Goal: Task Accomplishment & Management: Manage account settings

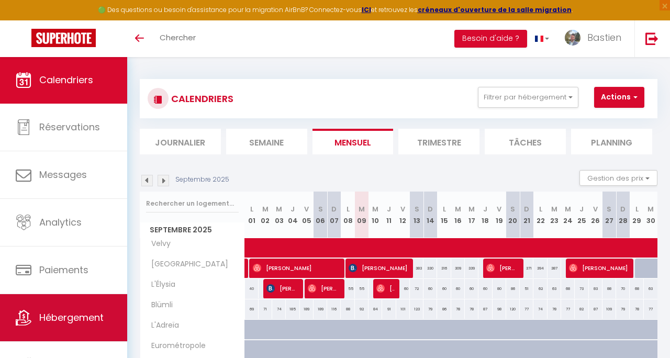
click at [55, 302] on link "Hébergement" at bounding box center [63, 317] width 127 height 47
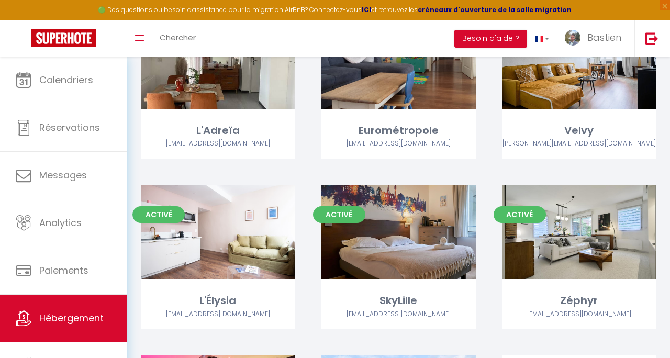
scroll to position [177, 0]
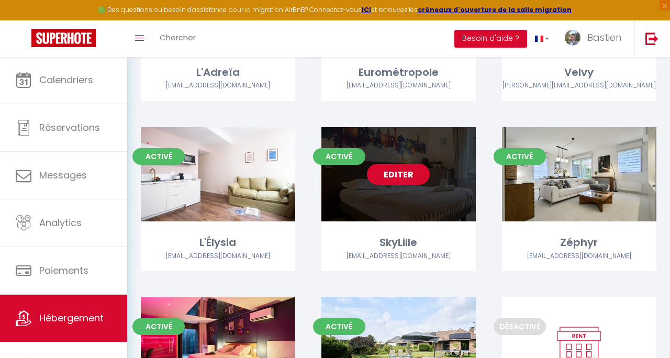
click at [418, 172] on link "Editer" at bounding box center [398, 174] width 63 height 21
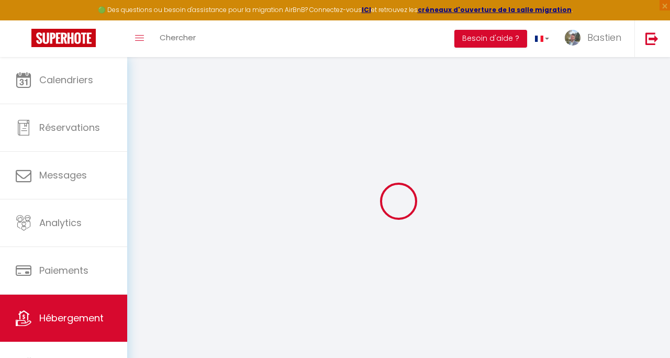
type input "SkyLille"
type input "Gery"
type input "Bera"
type input "20 rue du vent de France"
type input "59249"
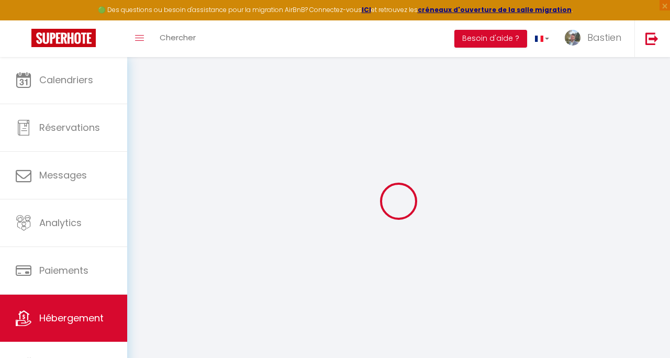
type input "Fromelles"
select select "2"
type input "35"
type input "5.5"
type input "5.06"
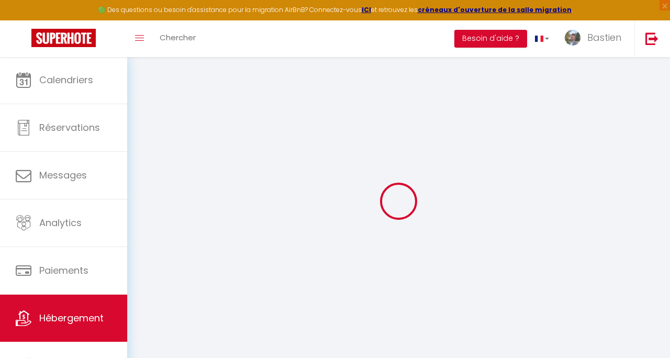
type input "200"
select select
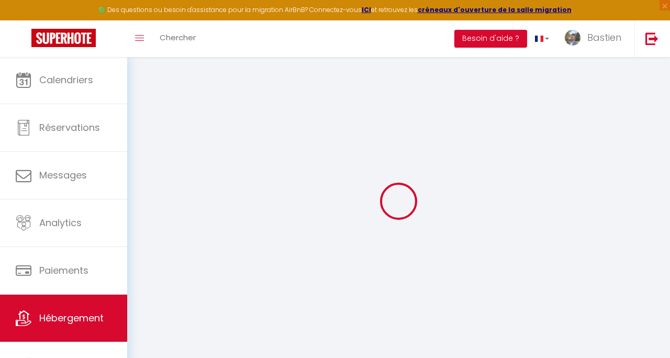
select select
type input "113 Rue Meurein"
type input "59800"
type input "Lille"
type input "[EMAIL_ADDRESS][DOMAIN_NAME]"
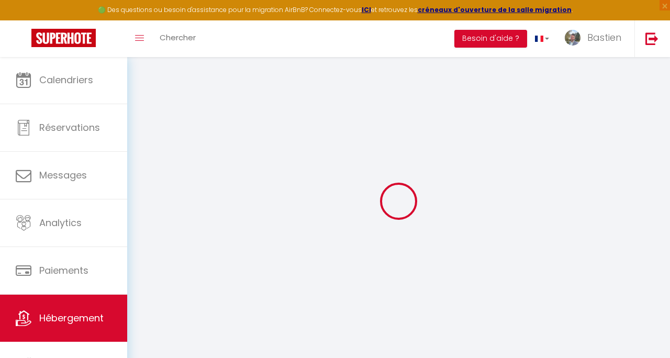
select select "12858"
checkbox input "false"
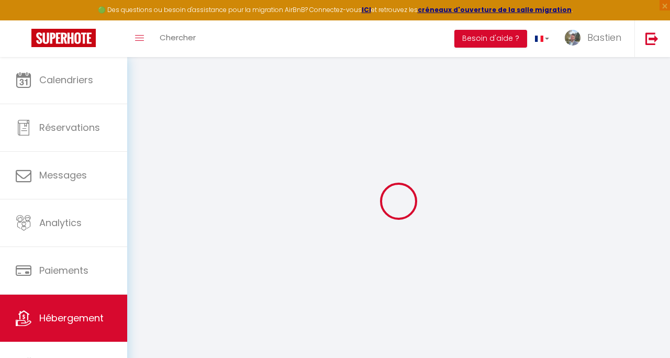
radio input "true"
type input "40"
type input "0"
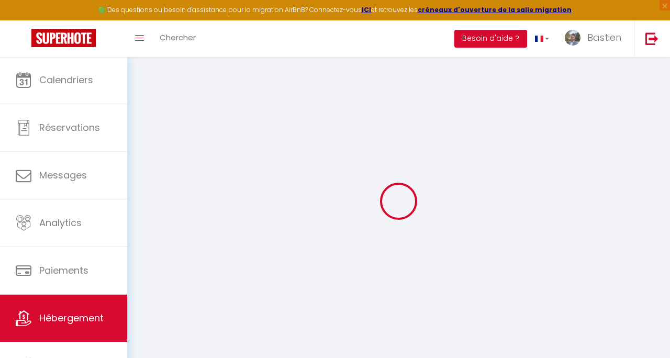
select select "16593-1343475613704642832"
select select "35023"
select select "+ 22 %"
select select "+ 30 %"
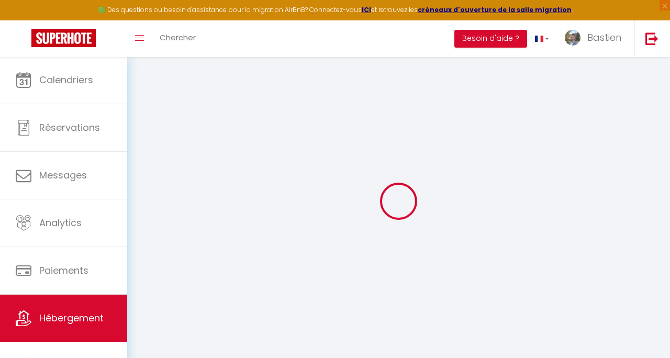
select select
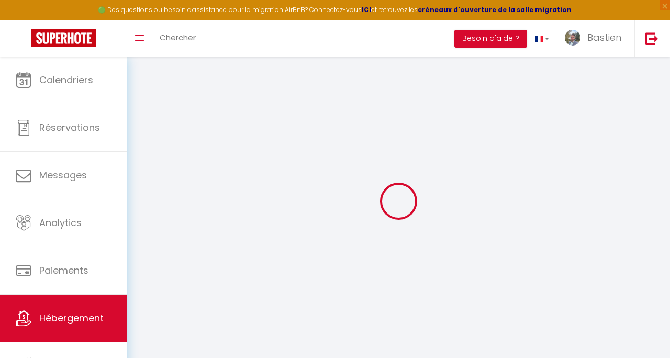
checkbox input "false"
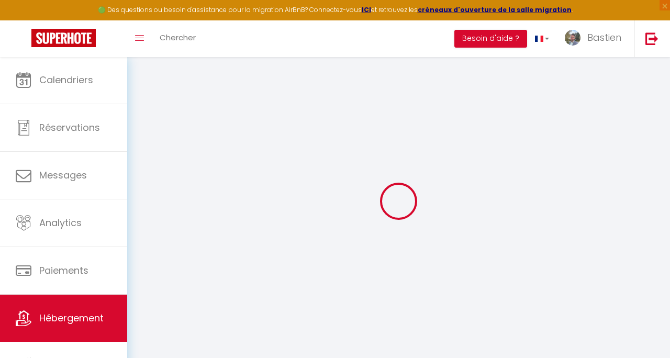
checkbox input "false"
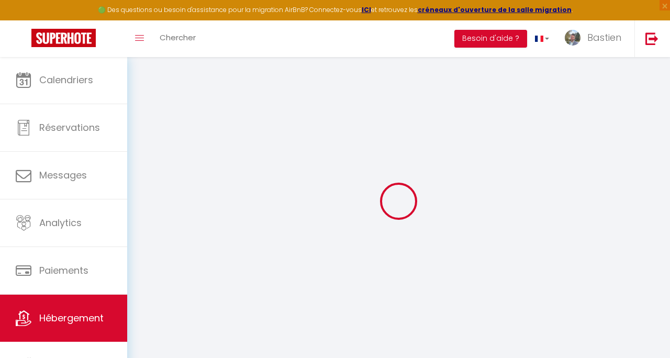
checkbox input "false"
select select "17:00"
select select "21:00"
select select "10:00"
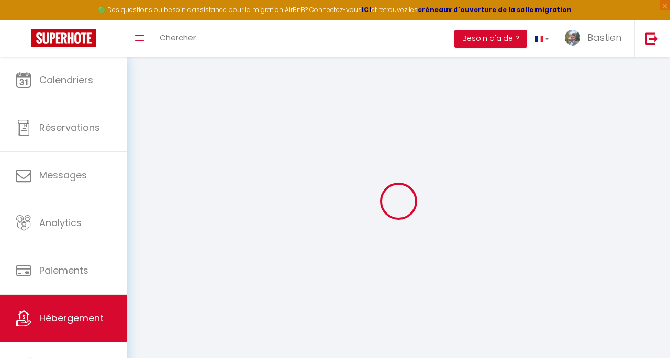
select select "30"
select select "120"
select select "365"
select select "well_reviewed_guests"
select select "EUR"
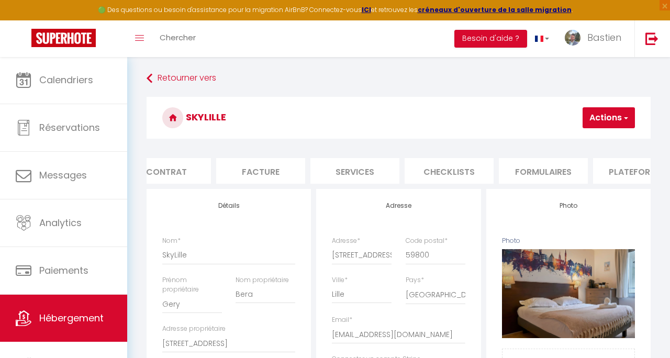
scroll to position [0, 120]
click at [525, 170] on li "Formulaires" at bounding box center [541, 171] width 89 height 26
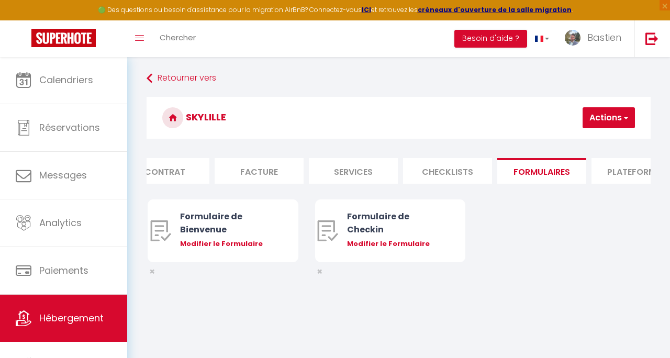
click at [612, 167] on li "Plateformes" at bounding box center [635, 171] width 89 height 26
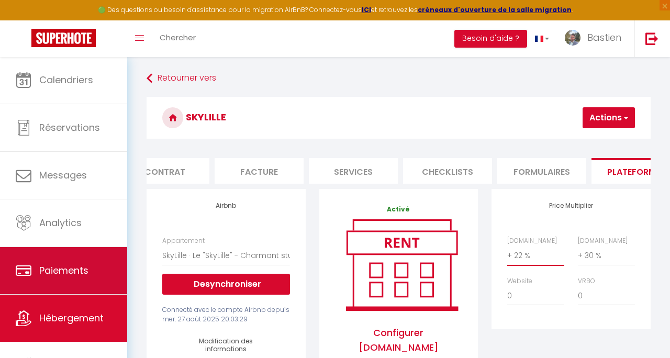
click at [64, 275] on span "Paiements" at bounding box center [63, 270] width 49 height 13
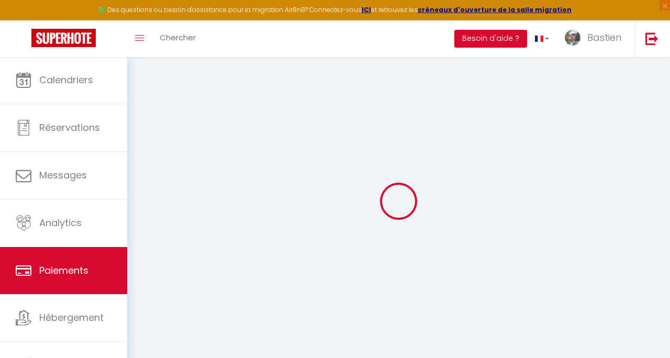
select select "2"
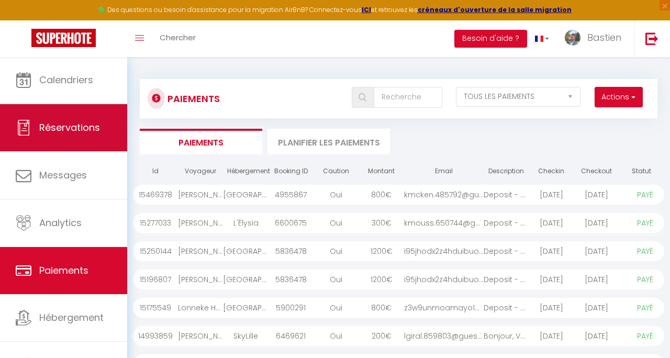
click at [83, 106] on link "Réservations" at bounding box center [63, 127] width 127 height 47
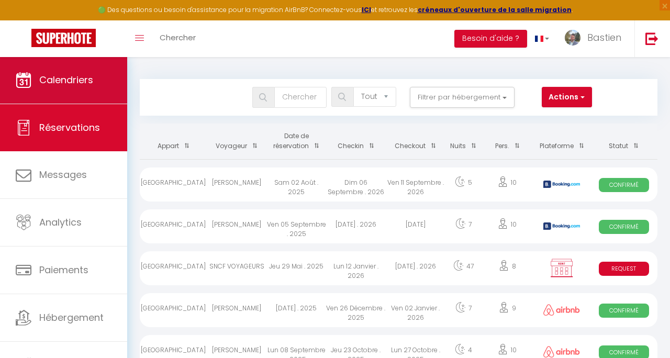
click at [85, 91] on link "Calendriers" at bounding box center [63, 80] width 127 height 47
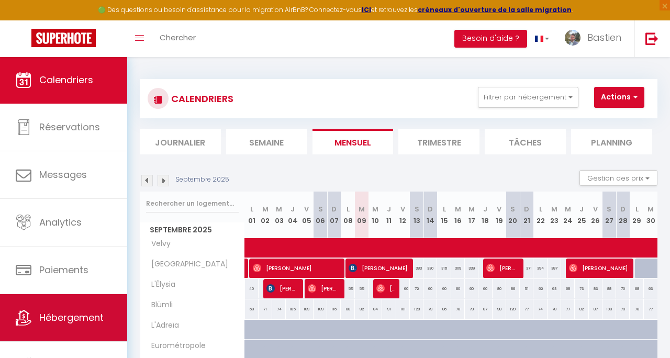
click at [54, 304] on link "Hébergement" at bounding box center [63, 317] width 127 height 47
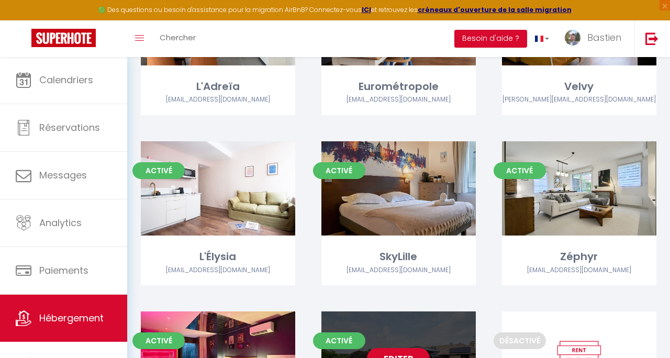
scroll to position [162, 0]
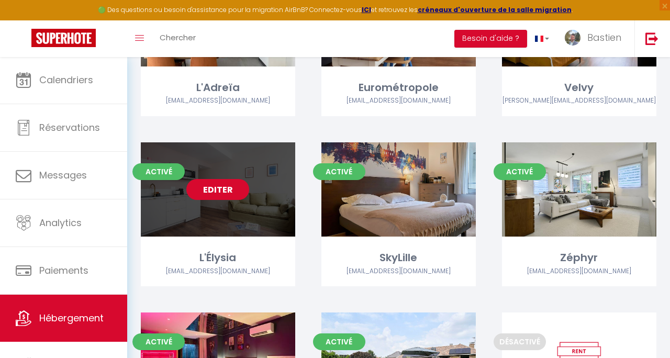
click at [205, 192] on link "Editer" at bounding box center [217, 189] width 63 height 21
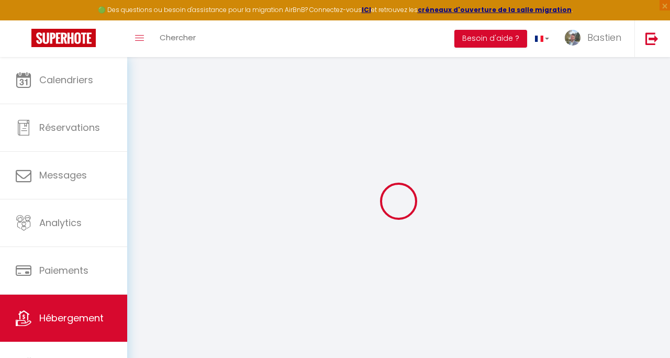
checkbox input "false"
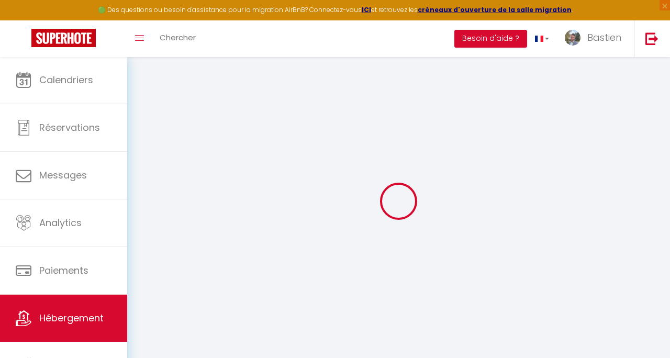
checkbox input "false"
select select "17:00"
select select
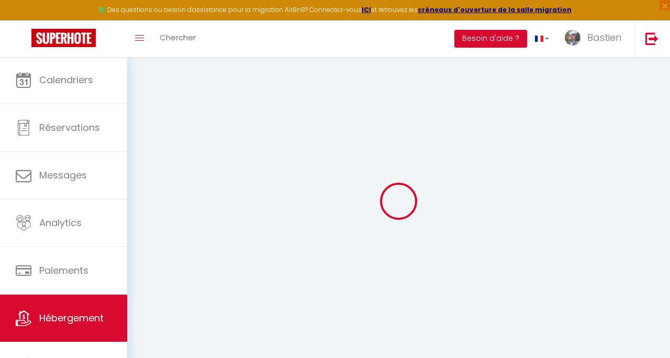
select select "10:00"
select select "30"
select select "120"
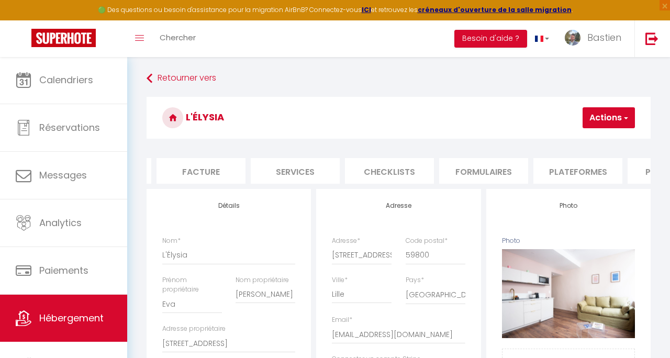
scroll to position [0, 210]
click at [580, 170] on li "Plateformes" at bounding box center [546, 171] width 89 height 26
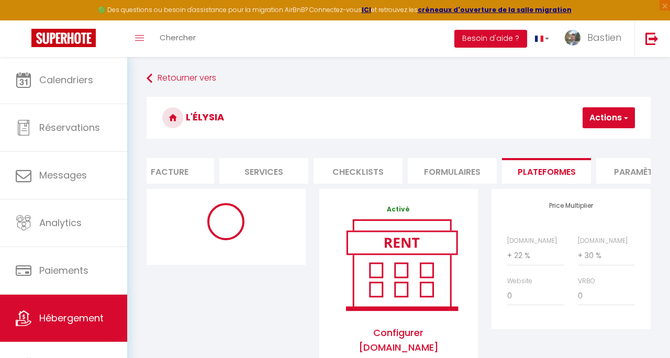
select select "365"
select select "well_reviewed_guests"
select select "EUR"
select select "16514-1268084805181781874"
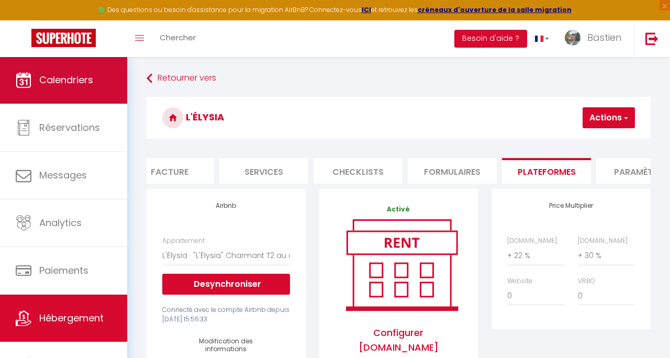
click at [93, 85] on span "Calendriers" at bounding box center [66, 79] width 54 height 13
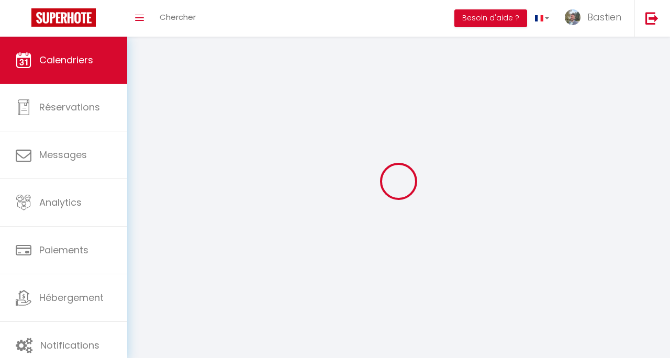
scroll to position [1, 0]
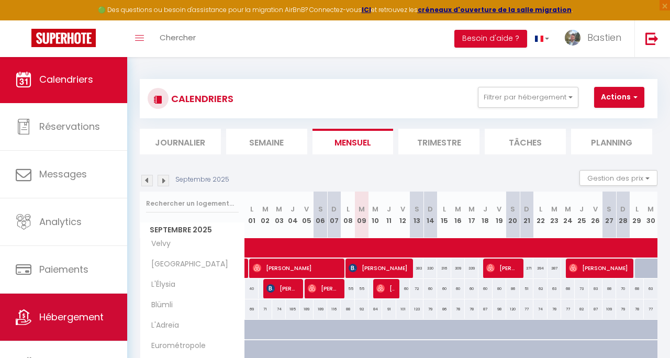
click at [66, 307] on link "Hébergement" at bounding box center [63, 317] width 127 height 47
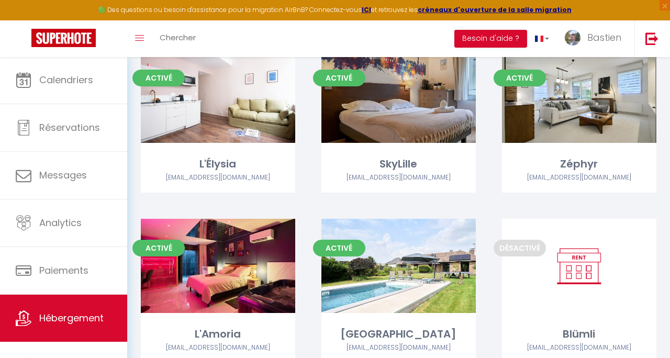
scroll to position [296, 0]
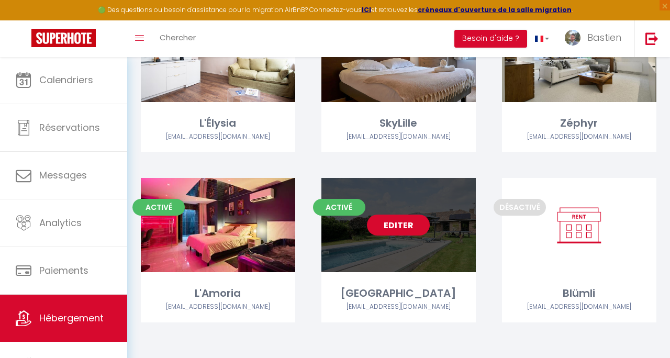
click at [408, 228] on link "Editer" at bounding box center [398, 225] width 63 height 21
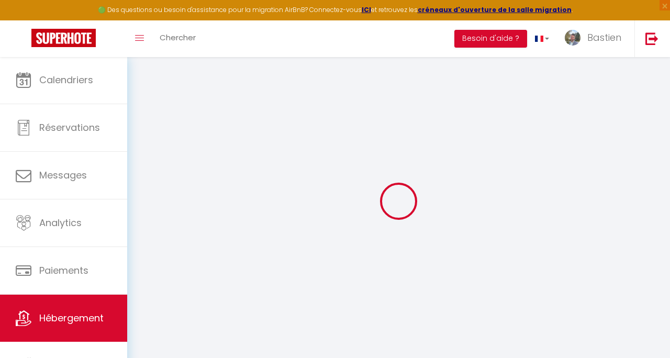
select select
checkbox input "false"
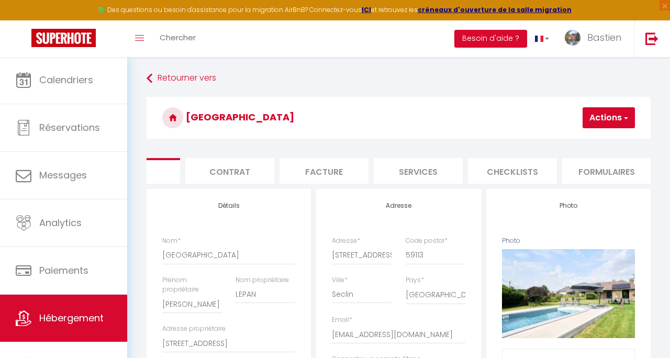
scroll to position [0, 159]
click at [567, 167] on li "Plateformes" at bounding box center [597, 171] width 89 height 26
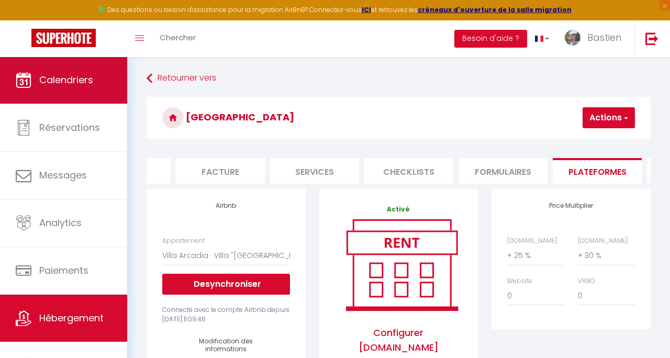
click at [81, 75] on span "Calendriers" at bounding box center [66, 79] width 54 height 13
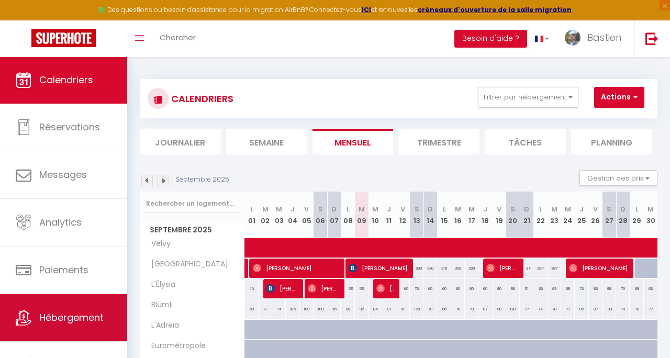
click at [73, 306] on link "Hébergement" at bounding box center [63, 317] width 127 height 47
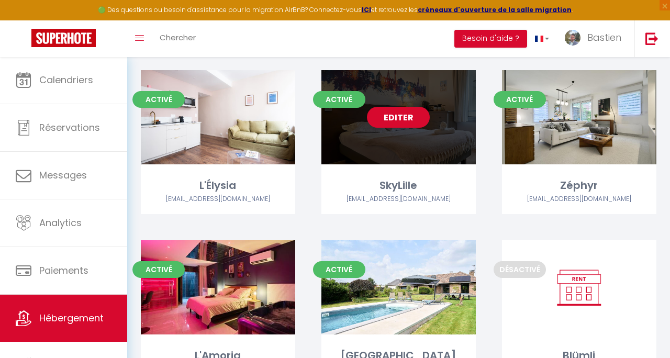
scroll to position [234, 0]
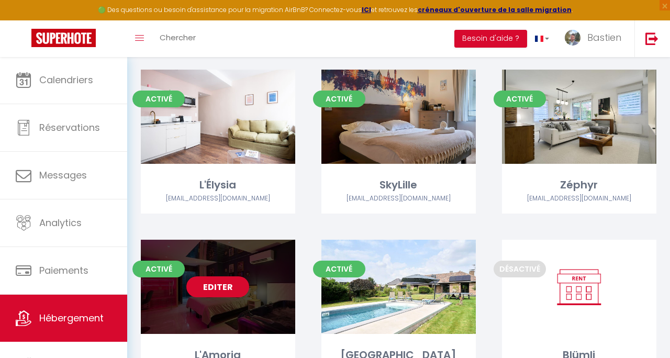
click at [237, 281] on link "Editer" at bounding box center [217, 286] width 63 height 21
select select "3"
select select "2"
select select "1"
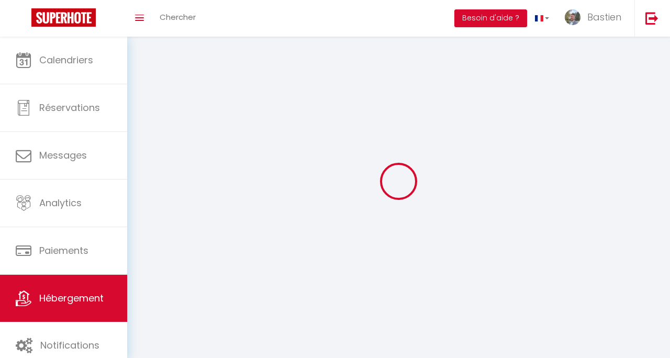
select select
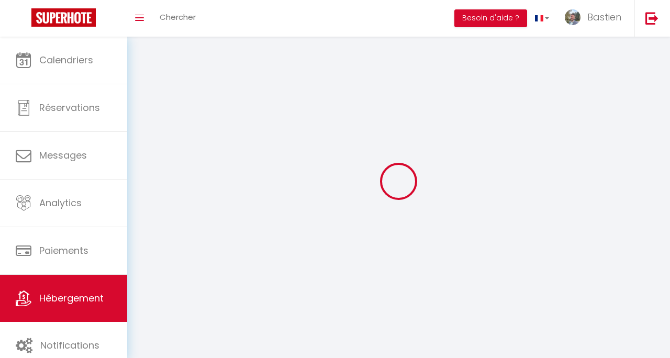
select select
checkbox input "false"
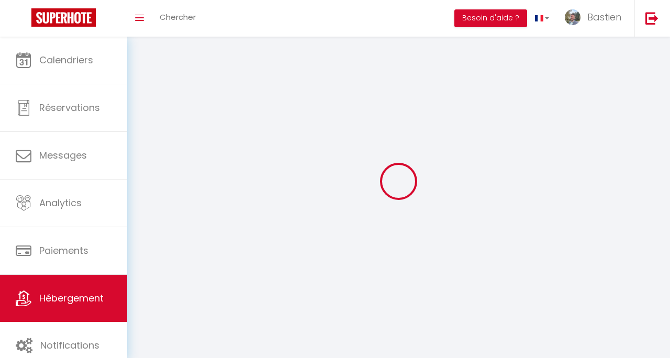
select select
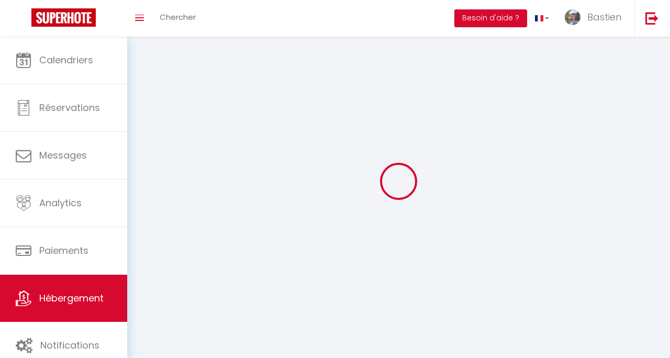
select select
checkbox input "false"
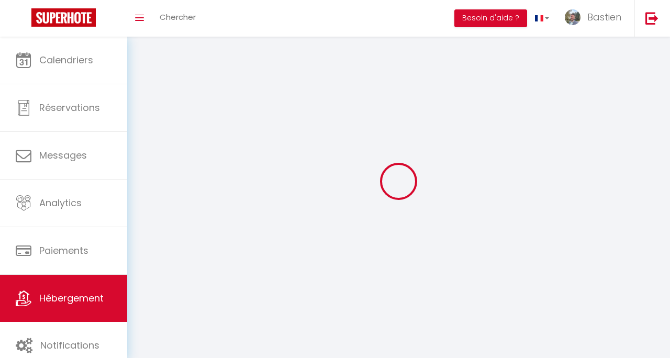
checkbox input "false"
select select
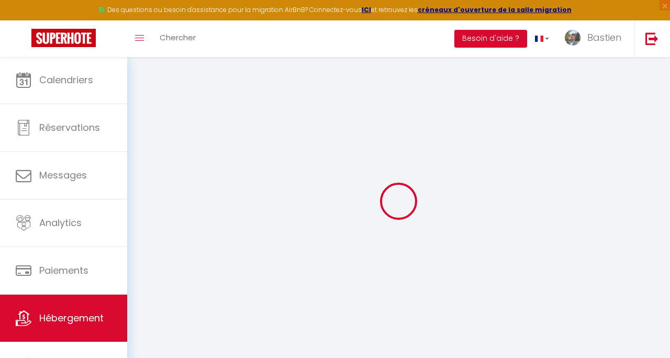
select select
checkbox input "false"
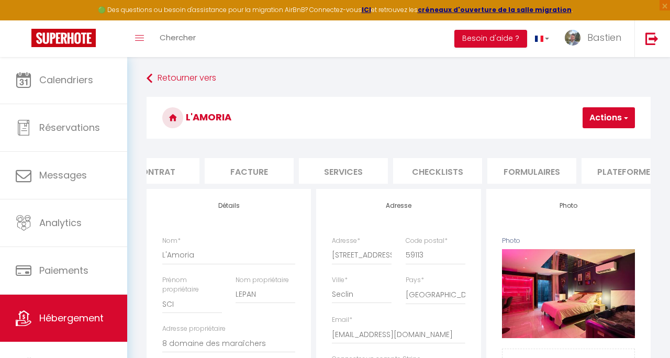
scroll to position [0, 132]
click at [598, 167] on li "Plateformes" at bounding box center [624, 171] width 89 height 26
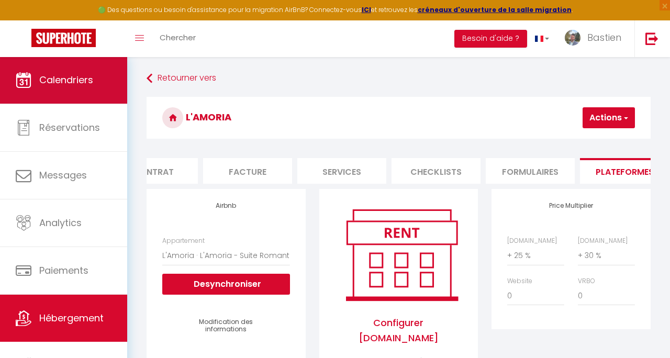
click at [86, 86] on span "Calendriers" at bounding box center [66, 79] width 54 height 13
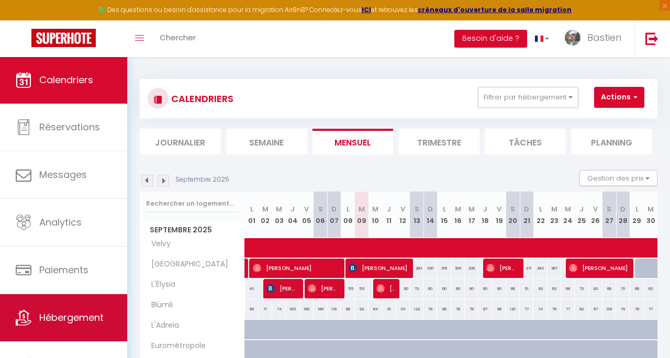
click at [83, 323] on span "Hébergement" at bounding box center [71, 317] width 64 height 13
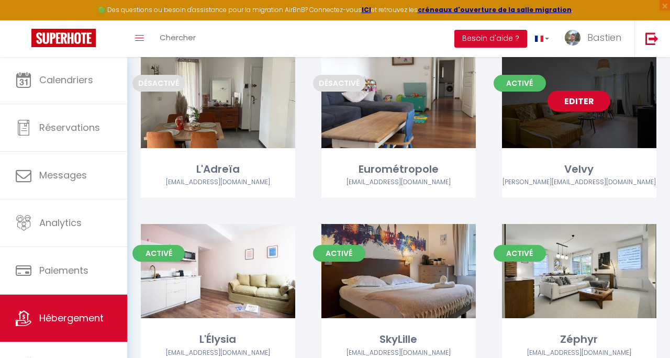
scroll to position [82, 0]
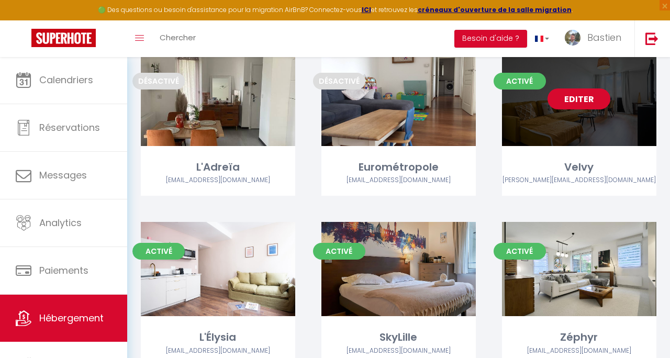
click at [587, 101] on link "Editer" at bounding box center [578, 98] width 63 height 21
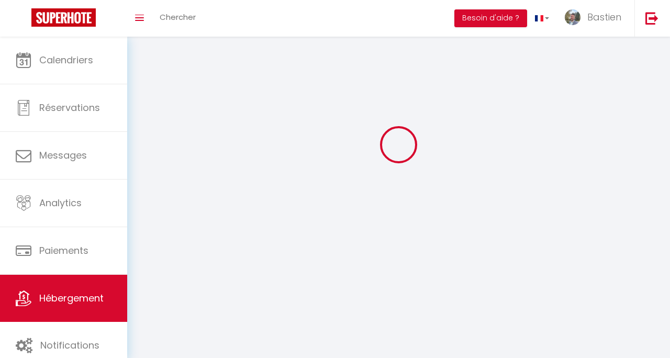
select select "1"
select select
select select "28"
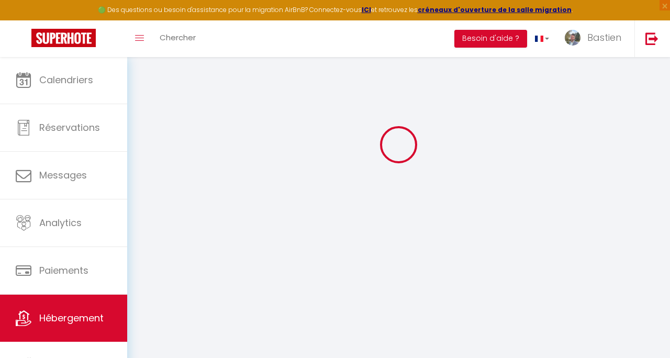
scroll to position [57, 0]
select select
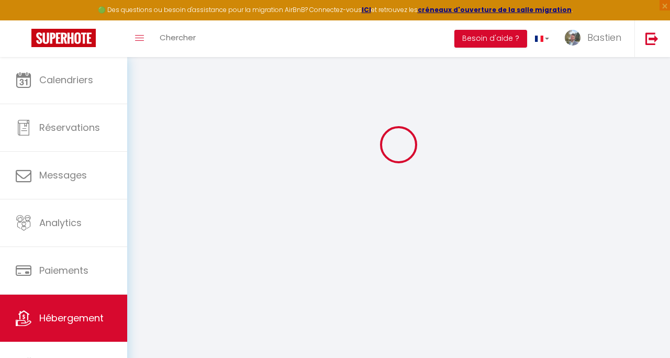
select select
checkbox input "false"
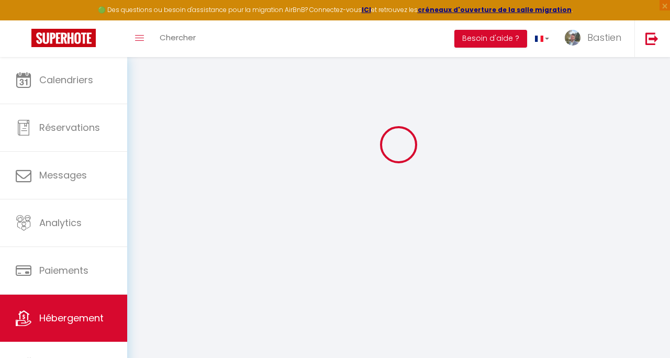
checkbox input "false"
select select
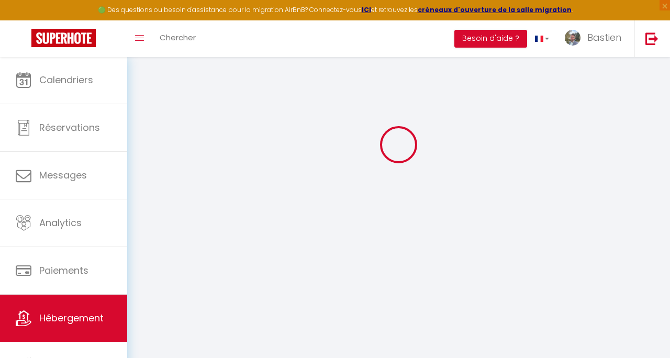
select select
checkbox input "false"
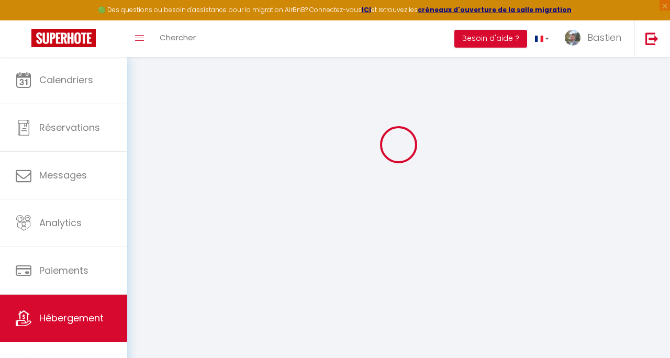
checkbox input "false"
select select
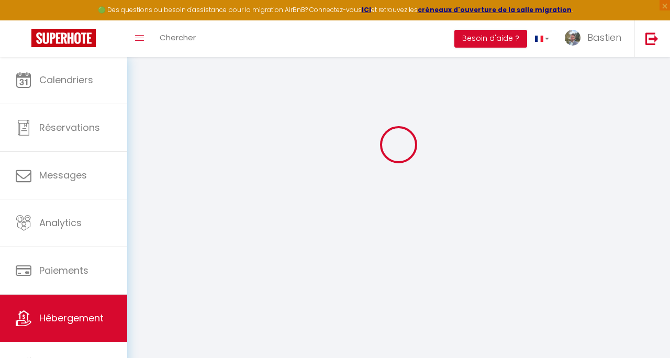
select select
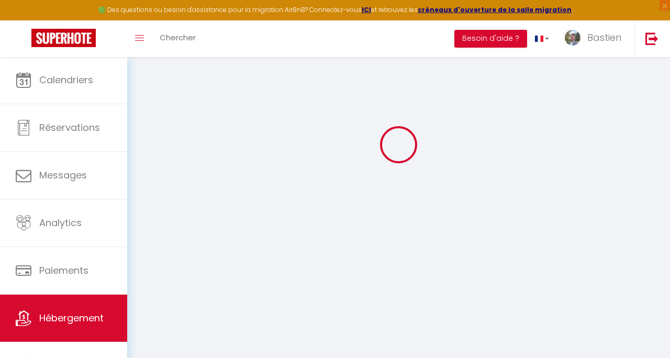
select select
checkbox input "false"
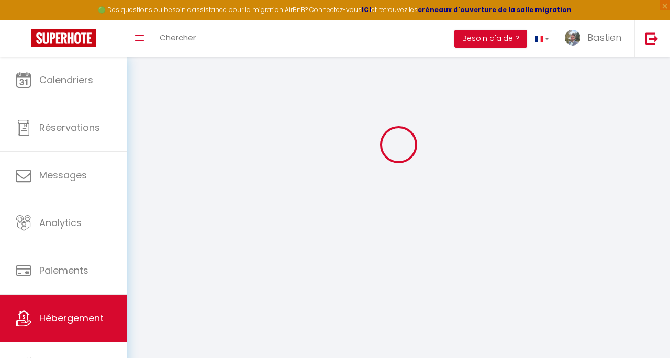
select select
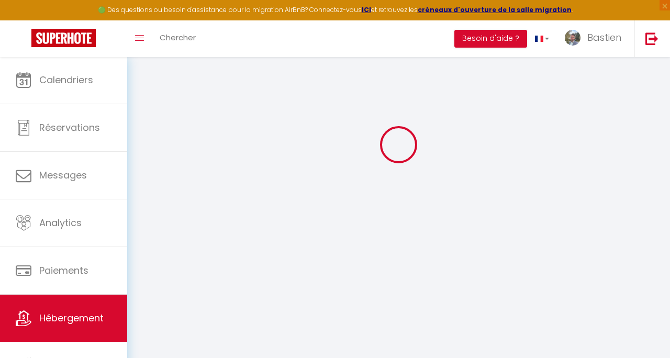
select select
checkbox input "false"
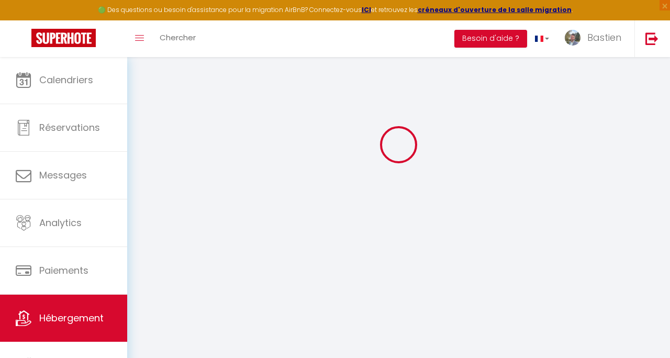
checkbox input "false"
select select
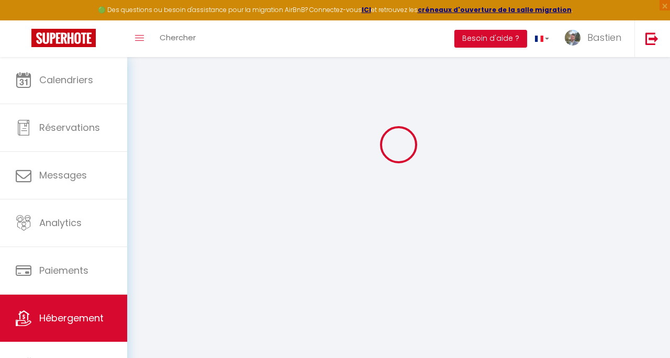
select select
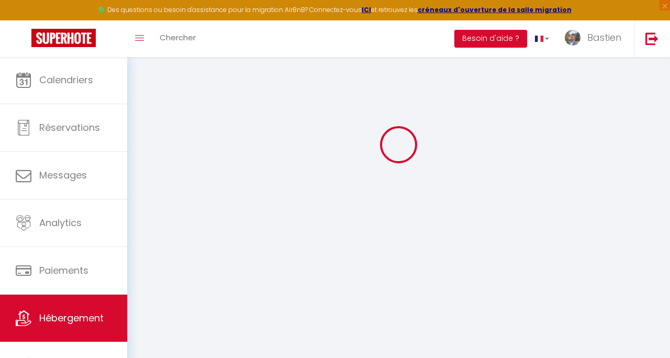
checkbox input "false"
select select
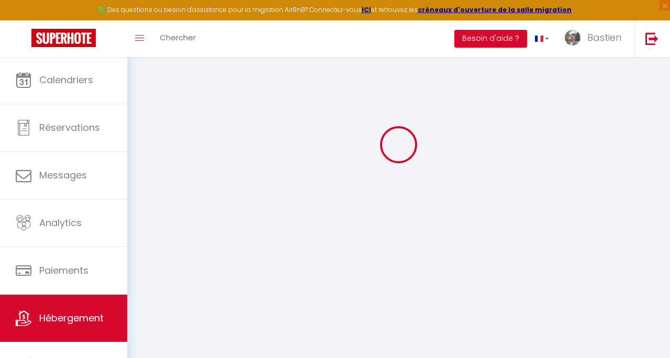
select select
type input "Velvy"
type input "Cécilia"
type input "Wamba"
type input "1 rue de Normandie"
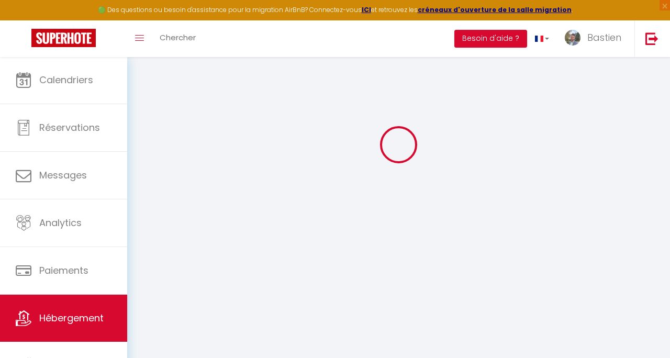
type input "59370"
type input "Mons-en-Baroeul"
select select "2"
type input "30"
type input "48"
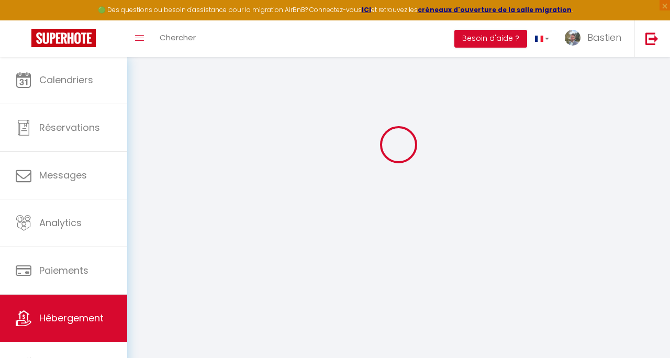
type input "5.5"
type input "5.06"
type input "300"
select select
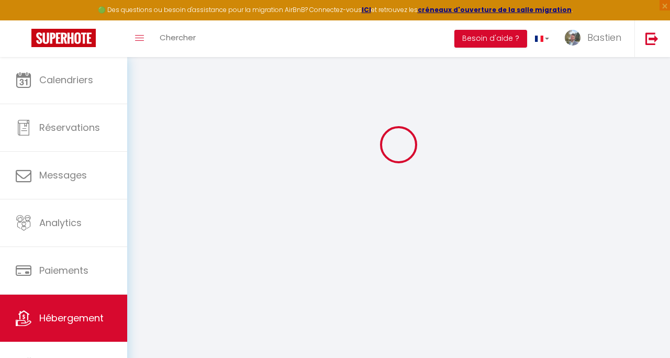
select select
type input "1 Rue de Normandie"
type input "59370"
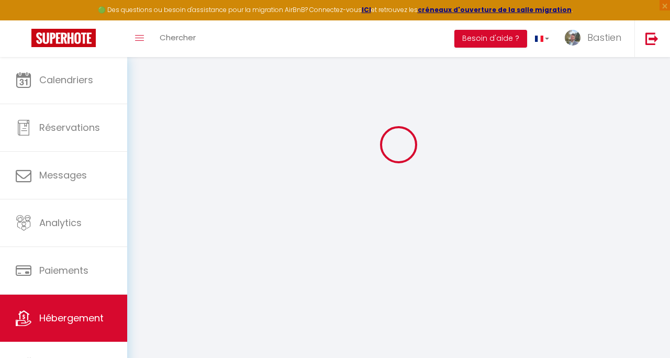
type input "Mons-en-Barœul"
type input "[EMAIL_ADDRESS][DOMAIN_NAME]"
select select "9736"
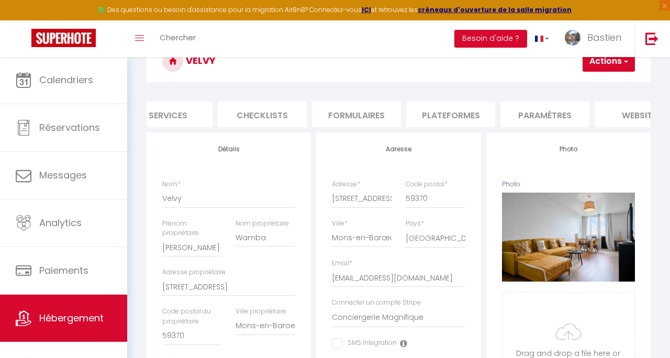
click at [479, 117] on li "Plateformes" at bounding box center [450, 115] width 89 height 26
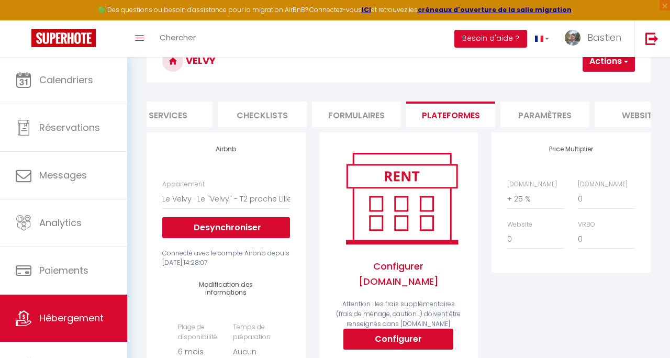
scroll to position [0, 305]
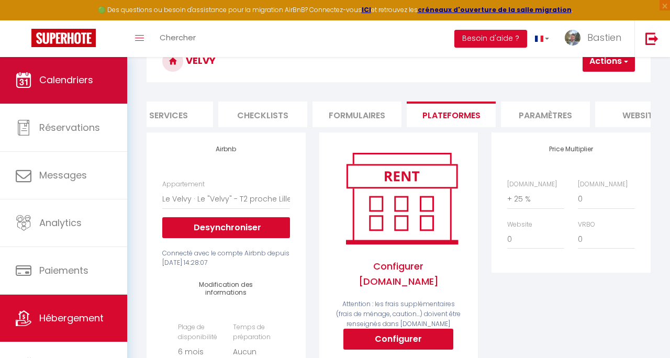
click at [72, 77] on span "Calendriers" at bounding box center [66, 79] width 54 height 13
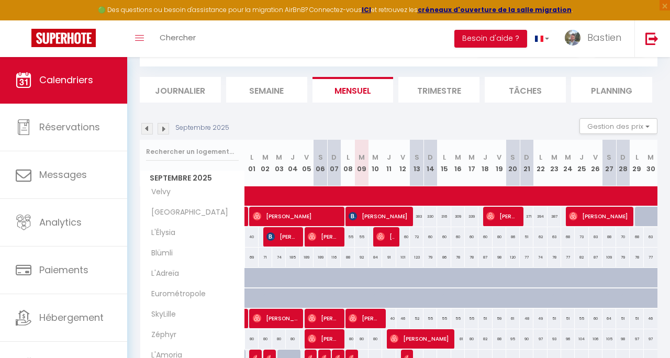
scroll to position [52, 0]
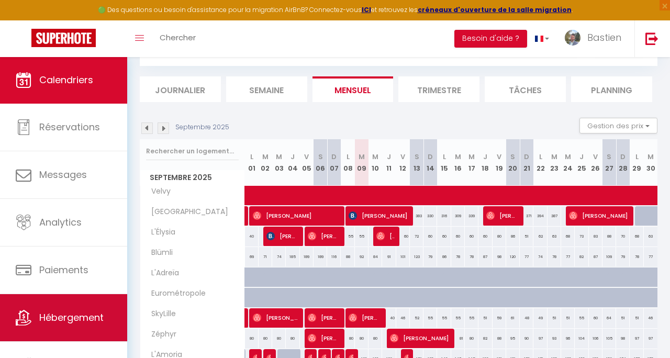
click at [103, 308] on link "Hébergement" at bounding box center [63, 317] width 127 height 47
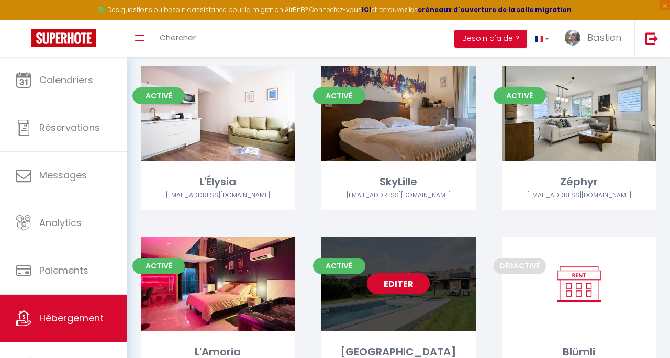
scroll to position [221, 0]
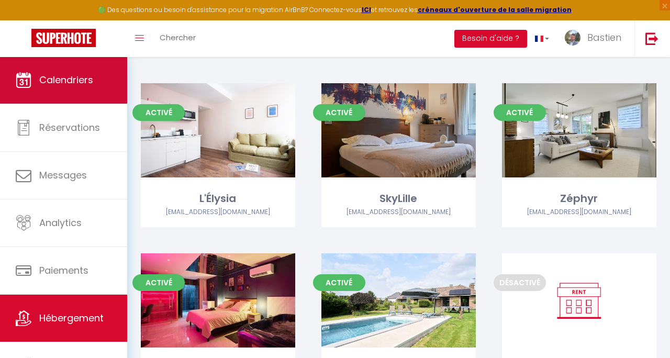
click at [85, 68] on link "Calendriers" at bounding box center [63, 80] width 127 height 47
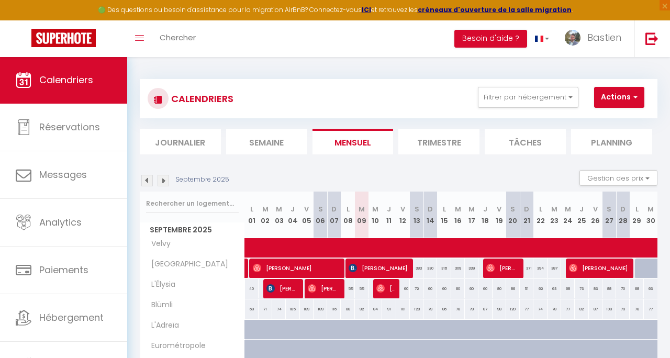
scroll to position [106, 0]
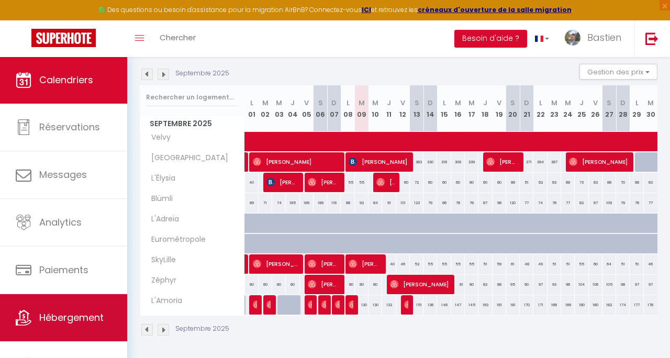
click at [62, 314] on span "Hébergement" at bounding box center [71, 317] width 64 height 13
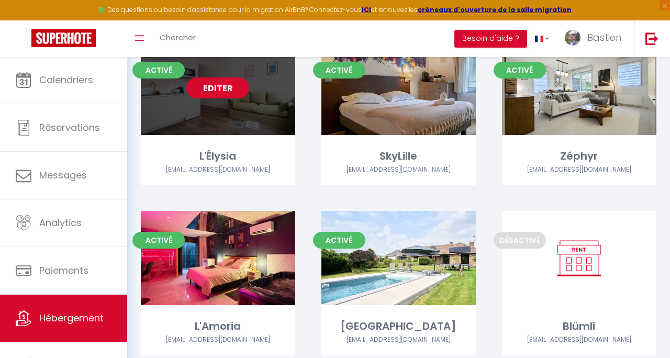
scroll to position [263, 1]
click at [233, 94] on link "Editer" at bounding box center [217, 87] width 63 height 21
click at [238, 88] on link "Editer" at bounding box center [217, 87] width 63 height 21
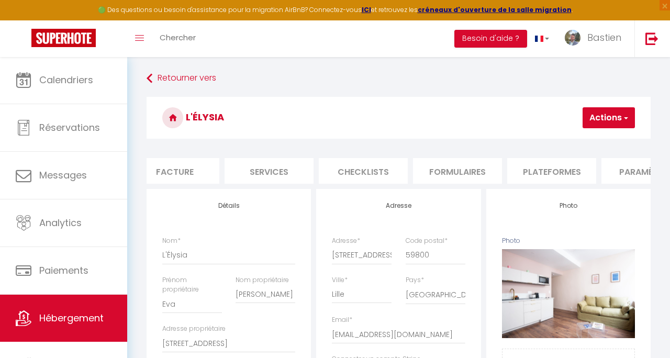
scroll to position [0, 215]
click at [543, 165] on li "Plateformes" at bounding box center [541, 171] width 89 height 26
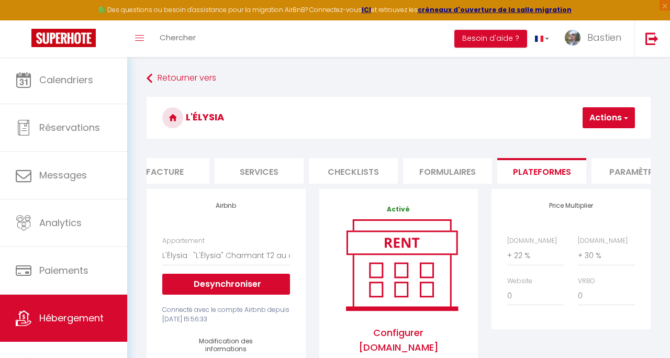
click at [517, 269] on div "Airbnb.com 0 + 1 % + 2 % + 3 % + 4 % + 5 % + 6 % + 7 % + 8 %" at bounding box center [570, 276] width 141 height 81
click at [621, 112] on button "Actions" at bounding box center [609, 117] width 52 height 21
click at [595, 141] on link "Enregistrer" at bounding box center [593, 141] width 83 height 14
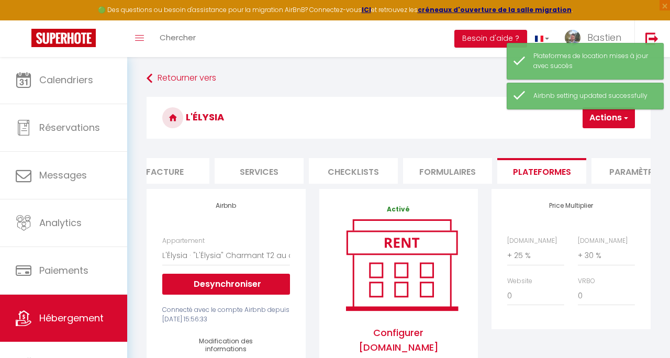
click at [76, 309] on link "Hébergement" at bounding box center [63, 318] width 127 height 47
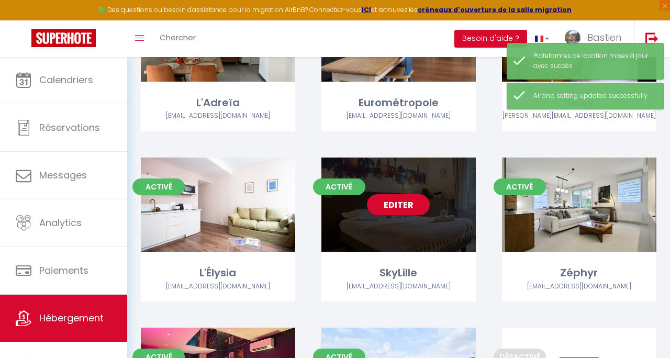
scroll to position [144, 0]
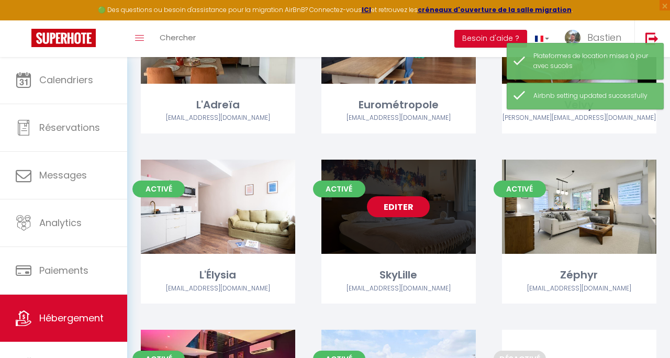
click at [386, 209] on link "Editer" at bounding box center [398, 206] width 63 height 21
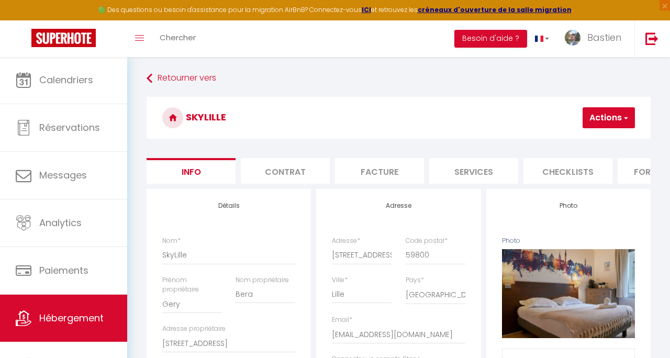
click at [592, 110] on button "Actions" at bounding box center [609, 117] width 52 height 21
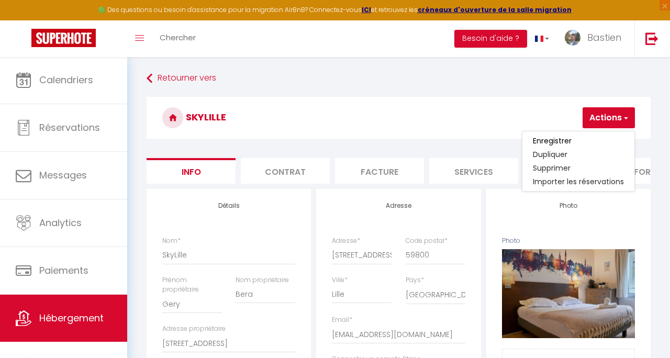
click at [533, 117] on h3 "SkyLille" at bounding box center [399, 118] width 504 height 42
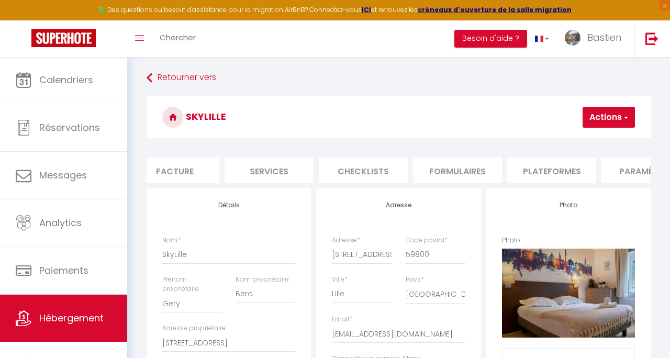
scroll to position [0, 205]
click at [560, 171] on li "Plateformes" at bounding box center [551, 171] width 89 height 26
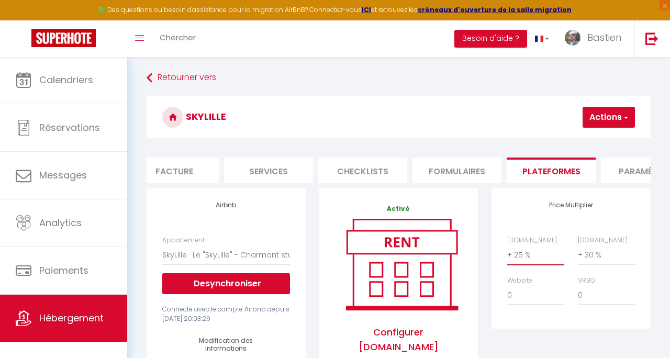
click at [596, 115] on button "Actions" at bounding box center [609, 117] width 52 height 21
click at [587, 141] on link "Enregistrer" at bounding box center [593, 140] width 83 height 14
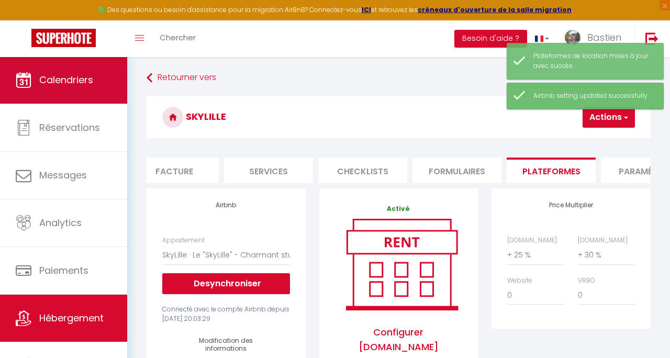
click at [84, 92] on link "Calendriers" at bounding box center [63, 80] width 127 height 47
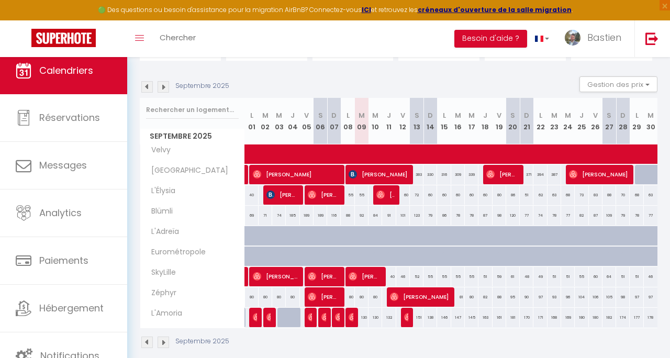
scroll to position [106, 0]
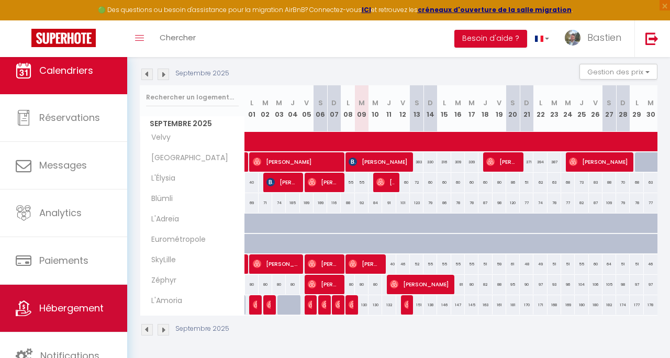
click at [95, 307] on span "Hébergement" at bounding box center [71, 307] width 64 height 13
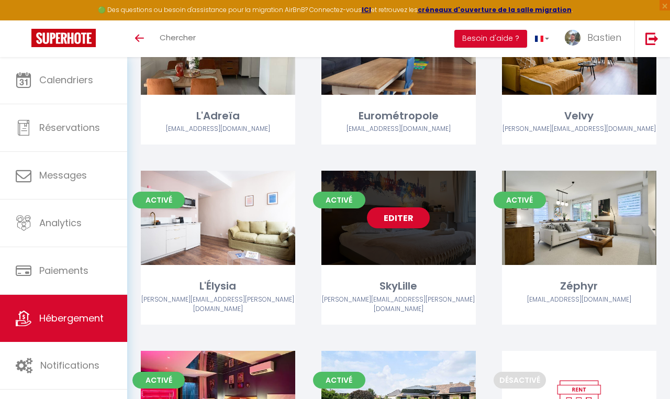
scroll to position [65, 0]
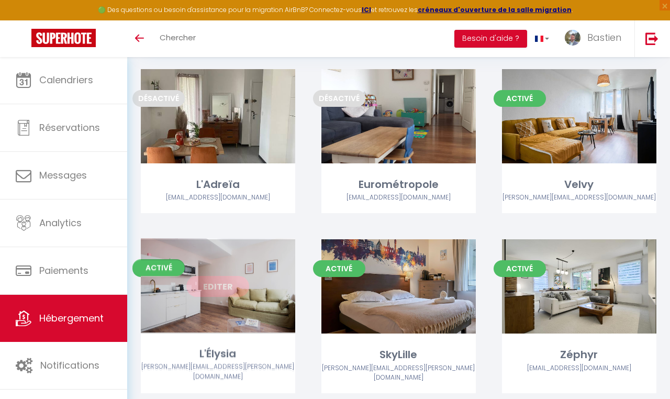
click at [206, 282] on link "Editer" at bounding box center [217, 286] width 63 height 21
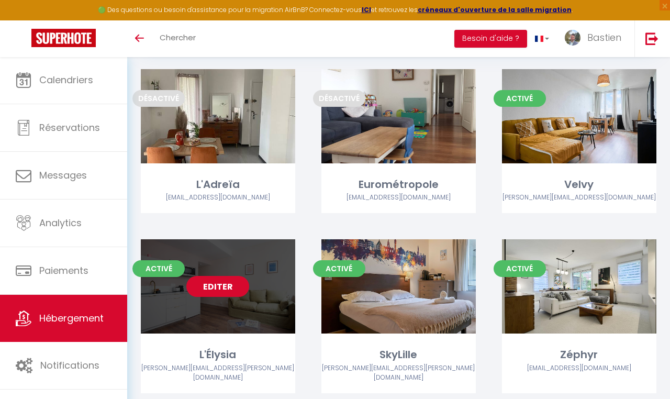
click at [206, 282] on link "Editer" at bounding box center [217, 286] width 63 height 21
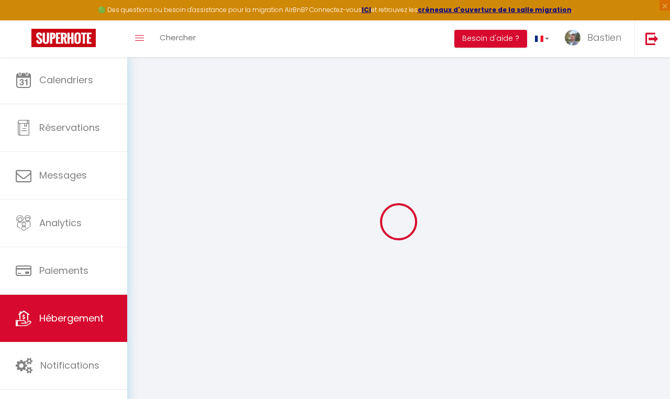
select select "16514-1268084805181781874"
select select
checkbox input "false"
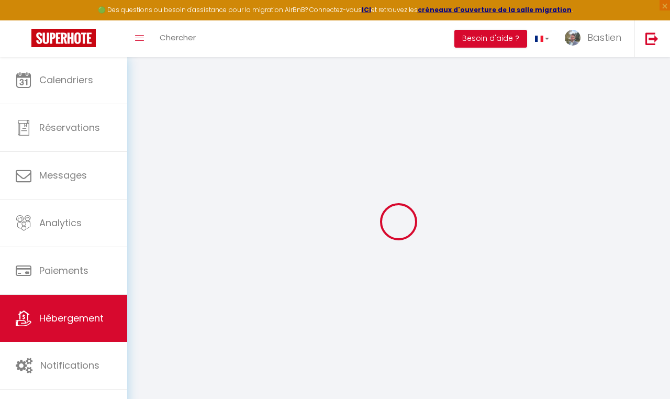
checkbox input "false"
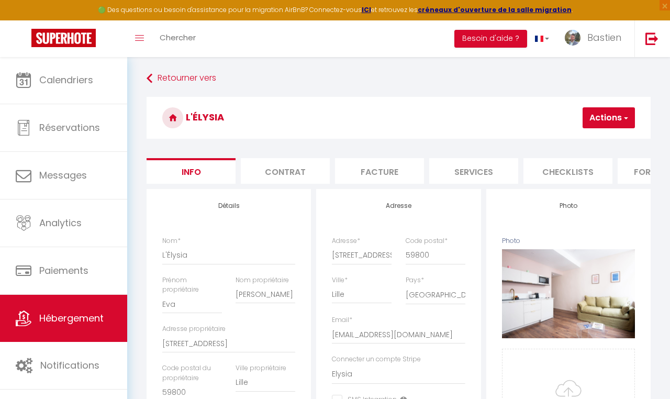
scroll to position [0, 136]
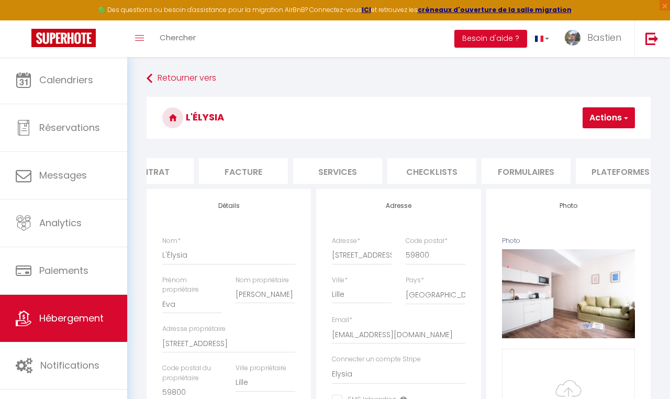
click at [587, 172] on li "Plateformes" at bounding box center [620, 171] width 89 height 26
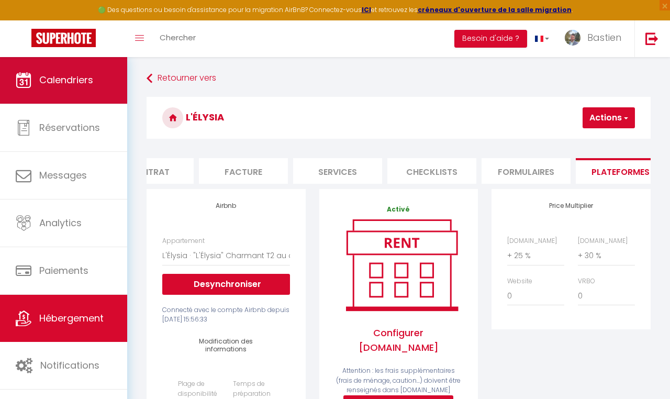
click at [69, 79] on span "Calendriers" at bounding box center [66, 79] width 54 height 13
